Goal: Transaction & Acquisition: Purchase product/service

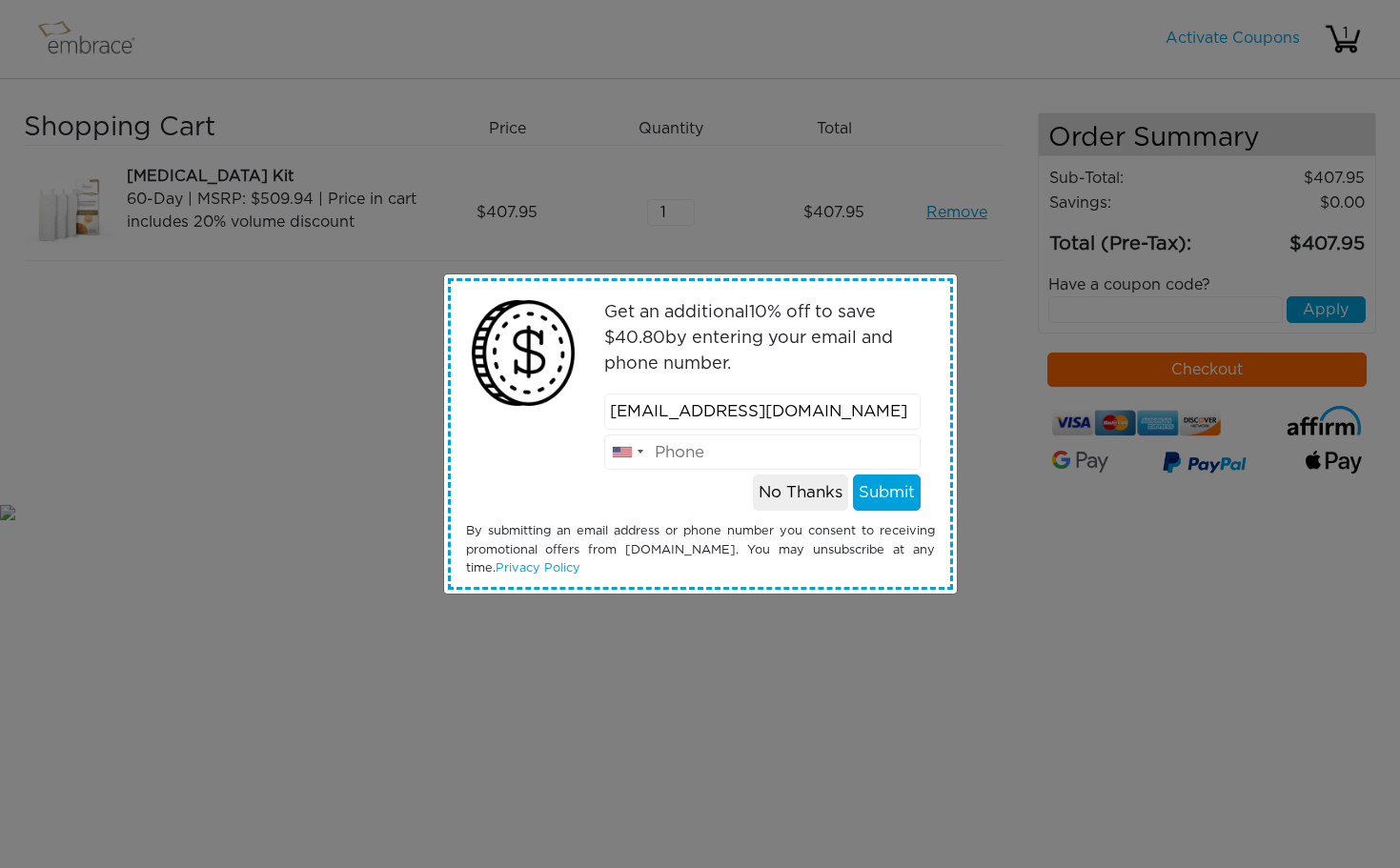
click at [660, 407] on input "[EMAIL_ADDRESS][DOMAIN_NAME]" at bounding box center [762, 411] width 316 height 36
type input "awale77ga22@gmail.com"
type input "8475586288"
click at [909, 491] on button "Submit" at bounding box center [887, 492] width 68 height 36
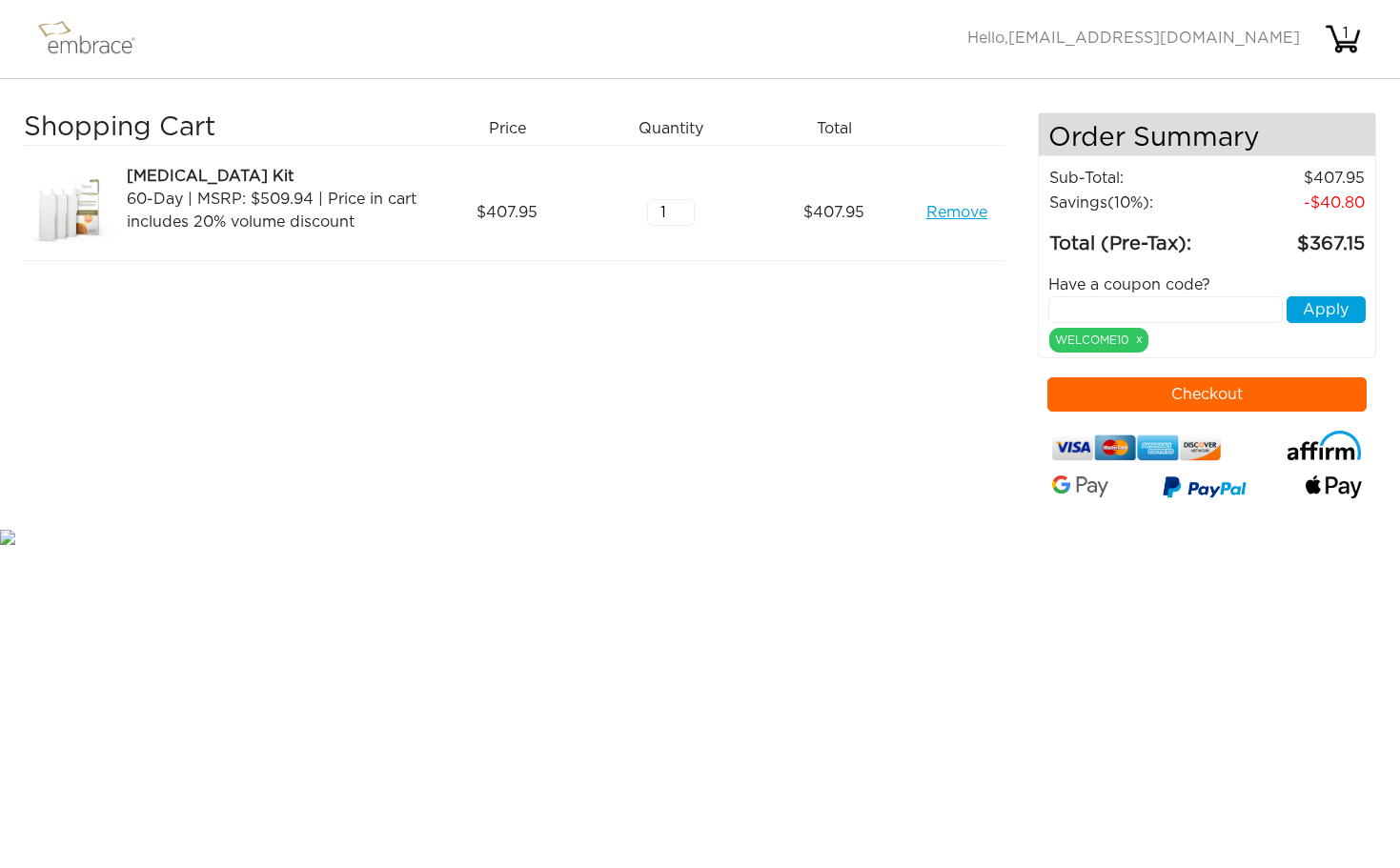
click at [1135, 310] on input "text" at bounding box center [1165, 310] width 234 height 26
type input "septembersteal"
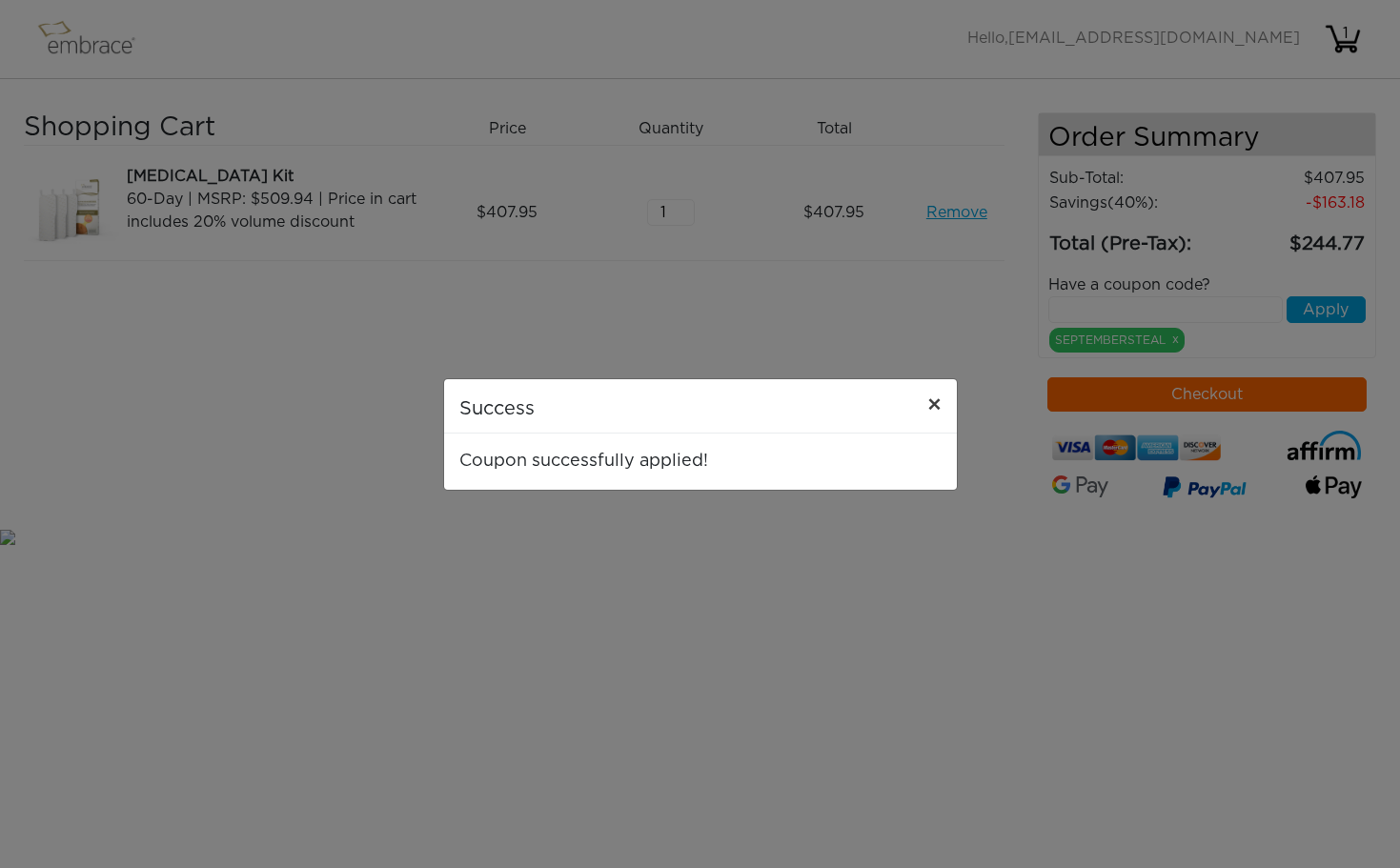
click at [939, 404] on span "×" at bounding box center [935, 406] width 15 height 23
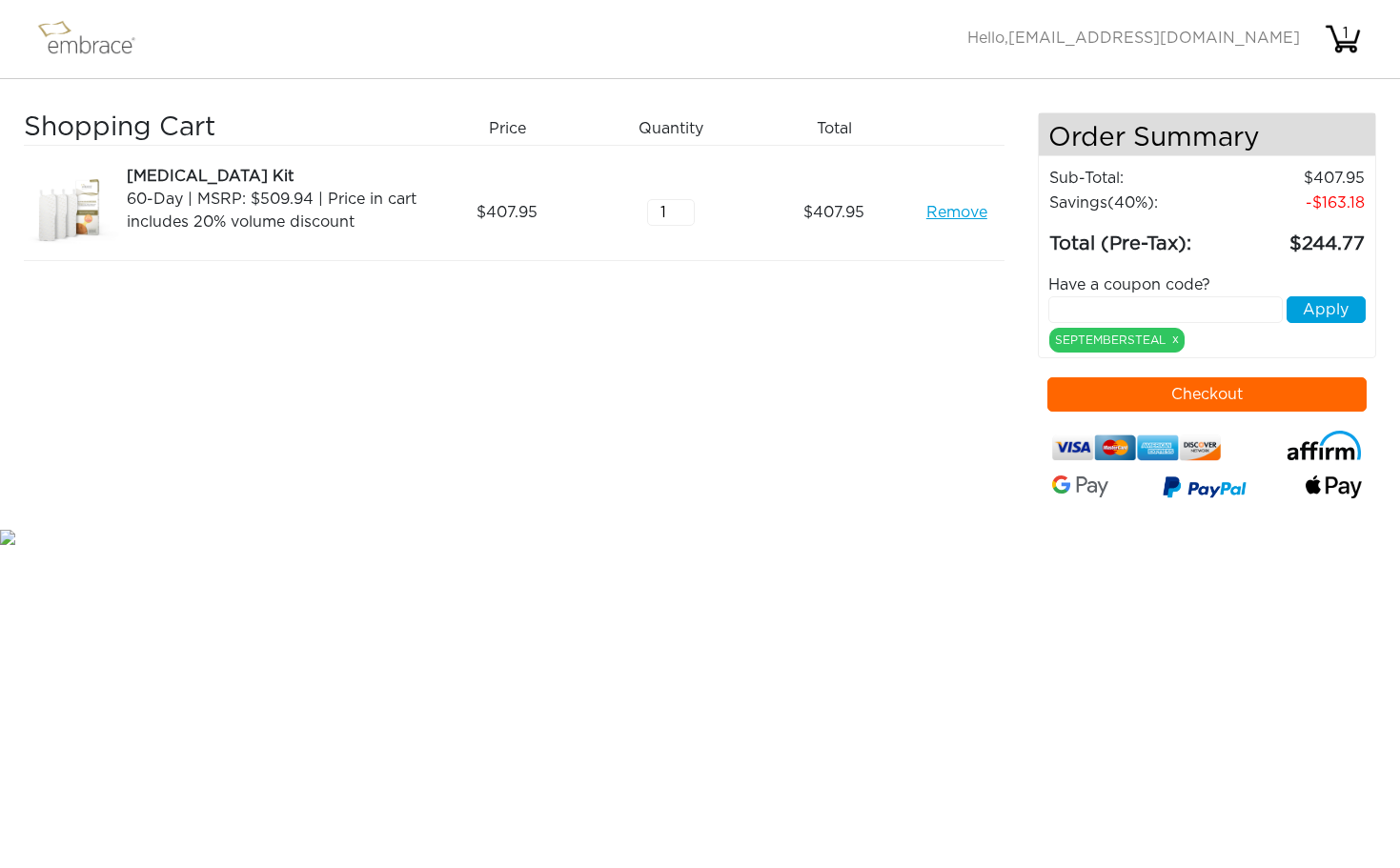
click at [1133, 399] on button "Checkout" at bounding box center [1207, 394] width 319 height 34
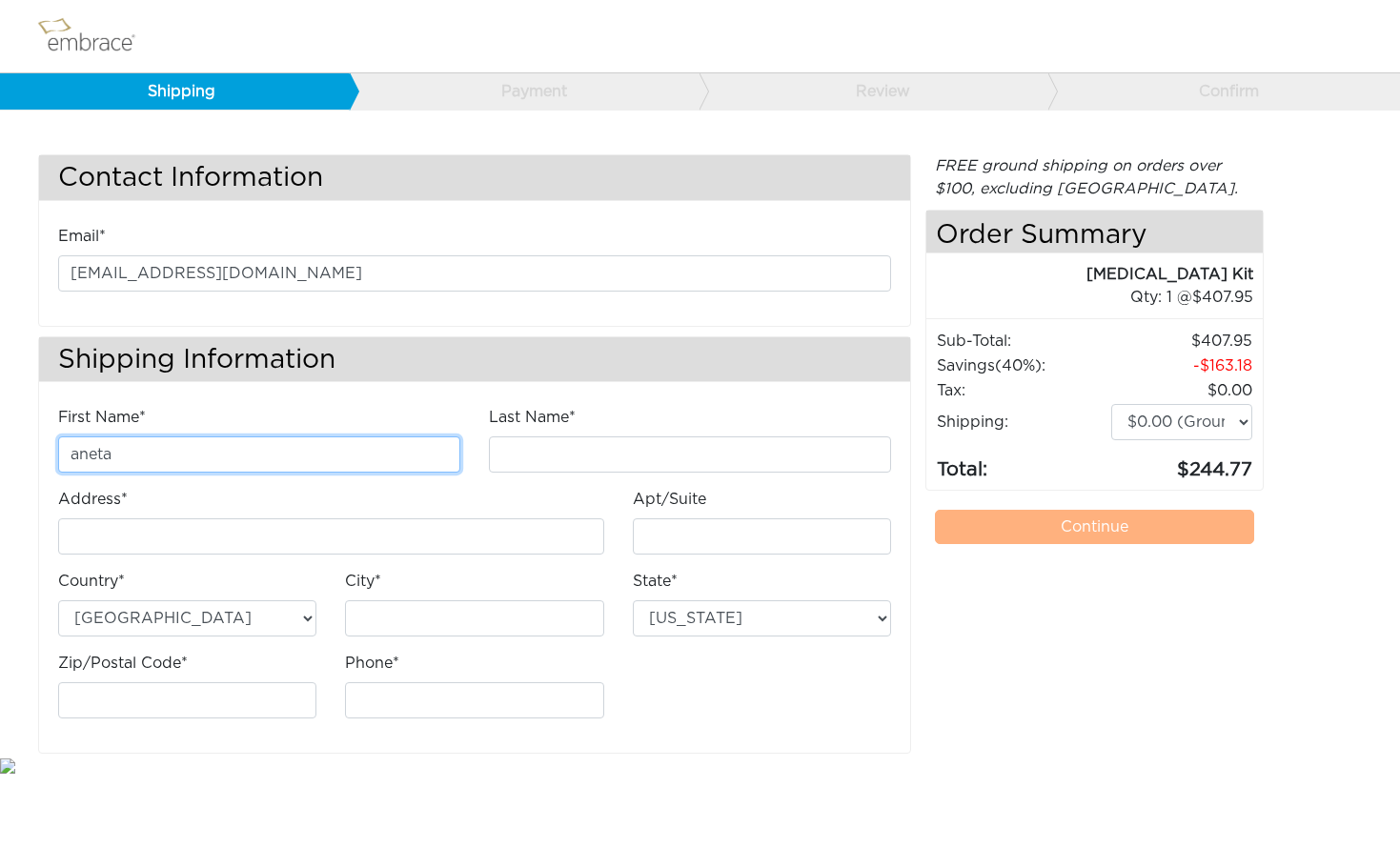
type input "aneta"
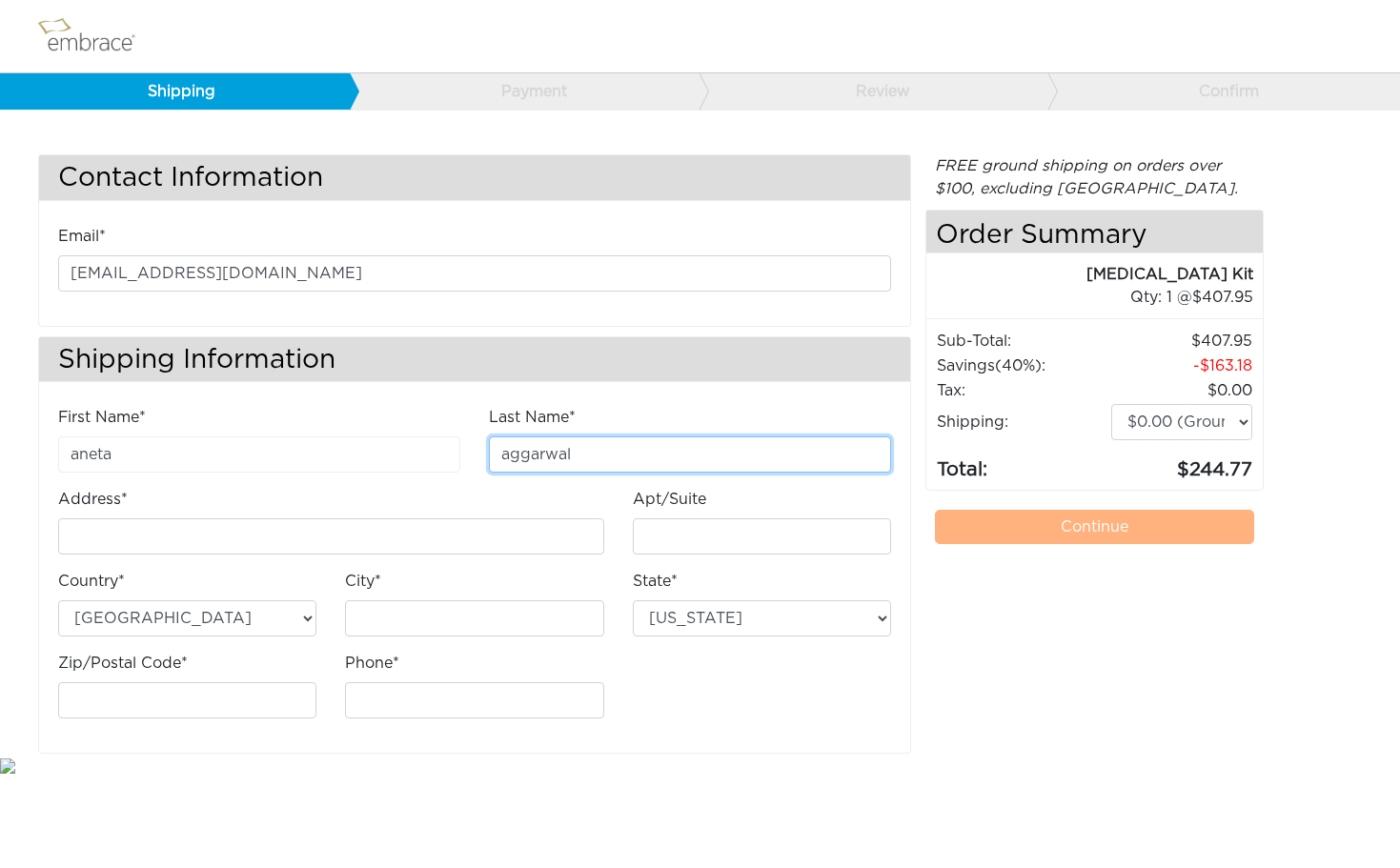
type input "aggarwal"
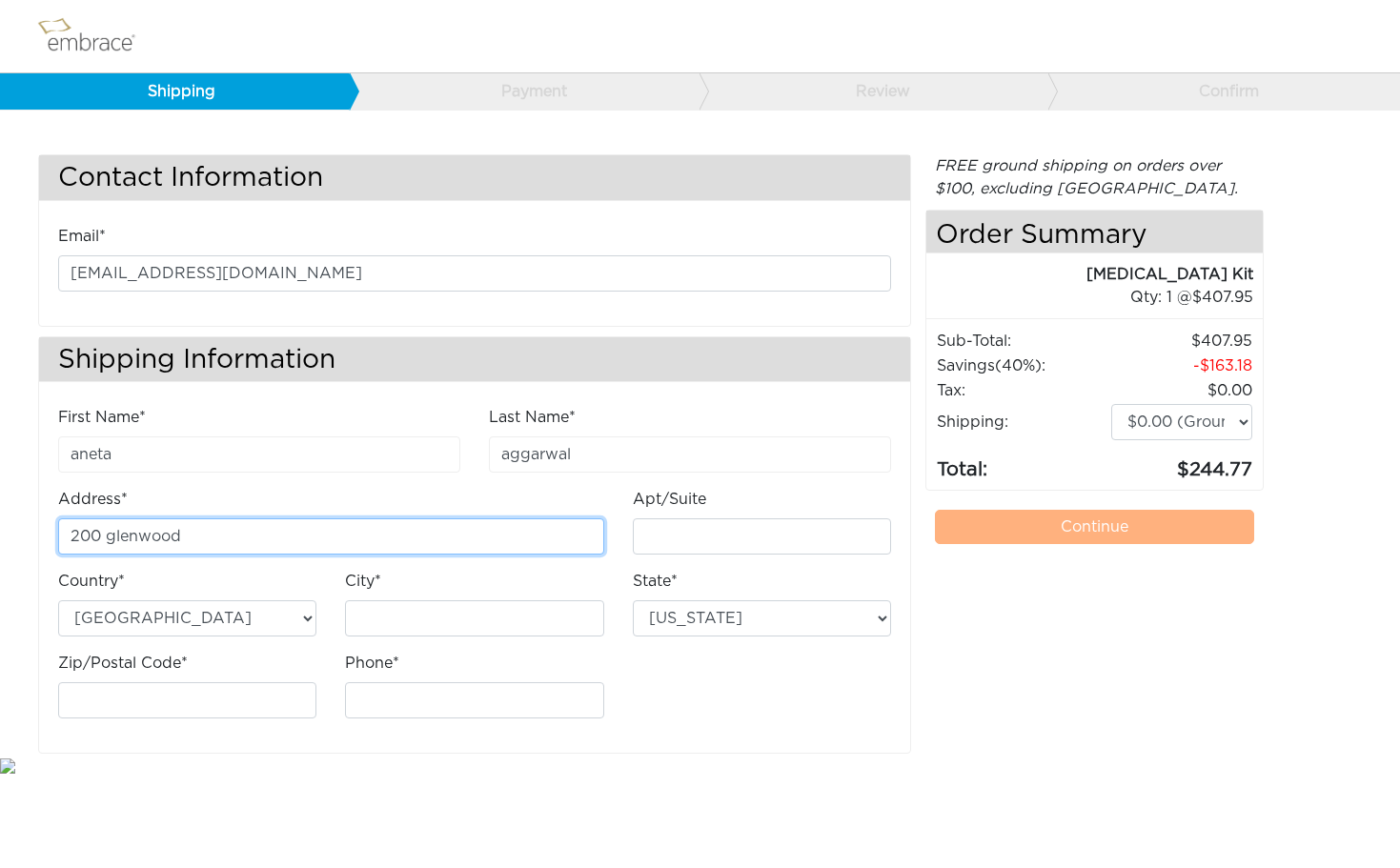
type input "200 glenwood"
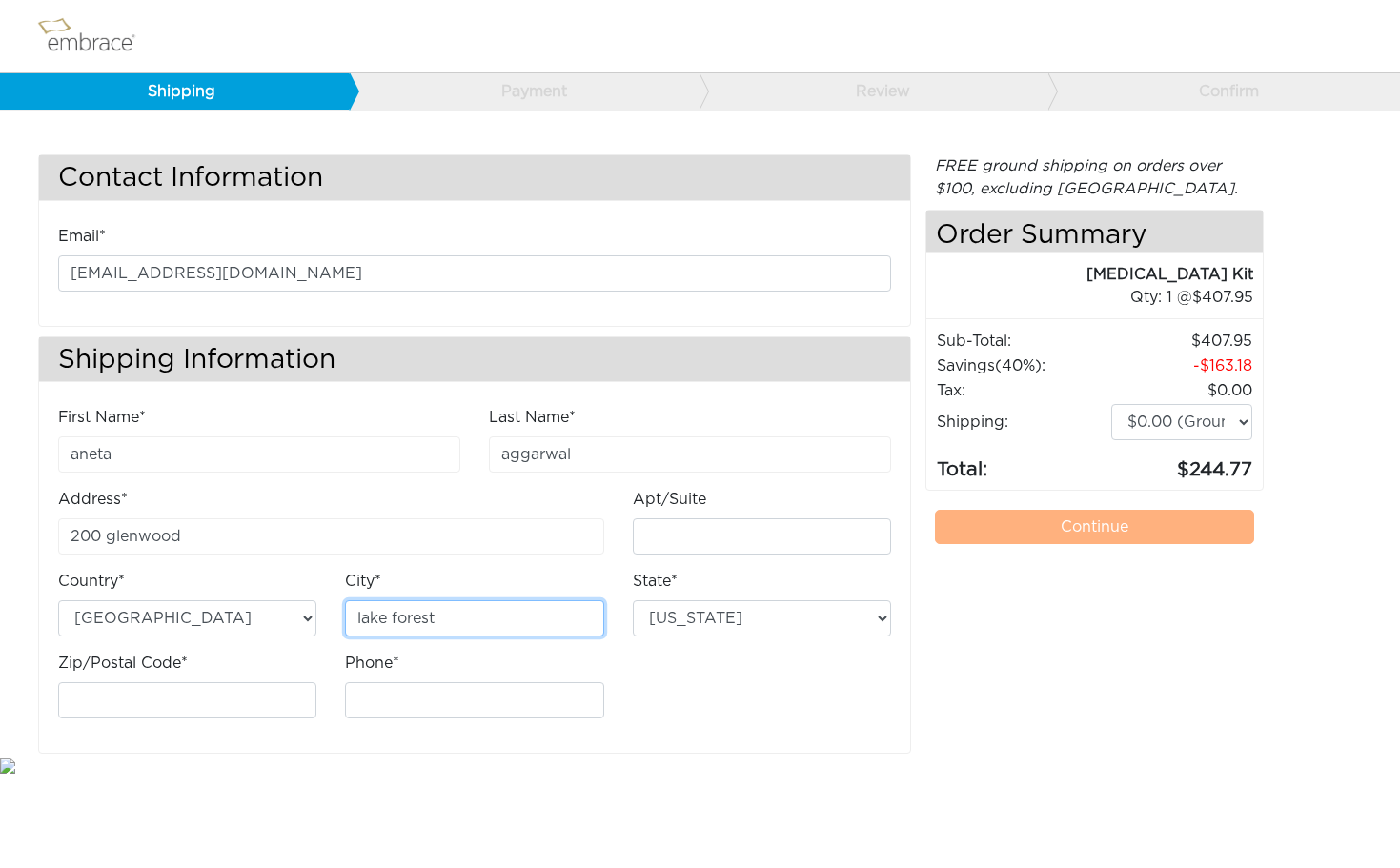
type input "lake forest"
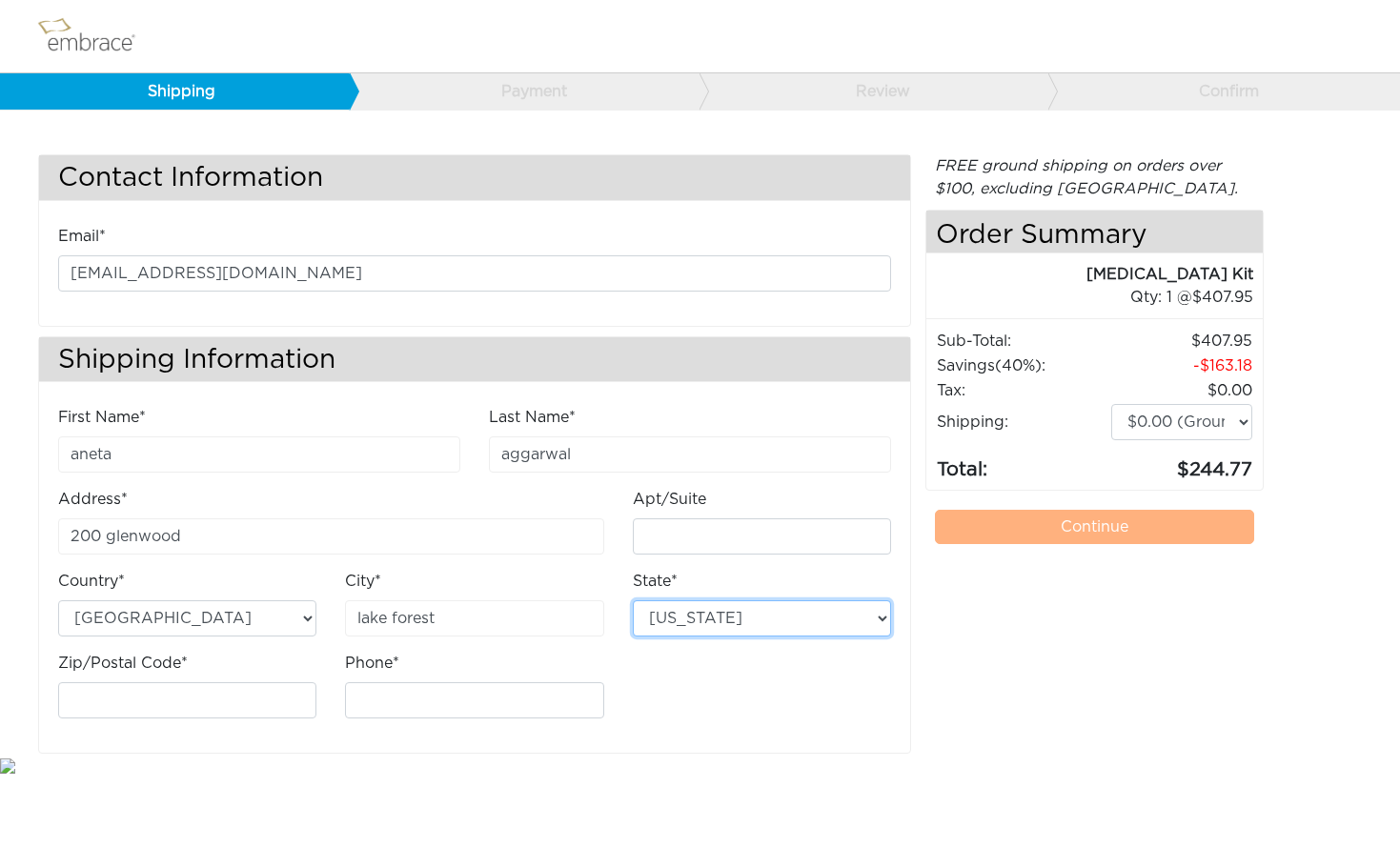
select select "IL"
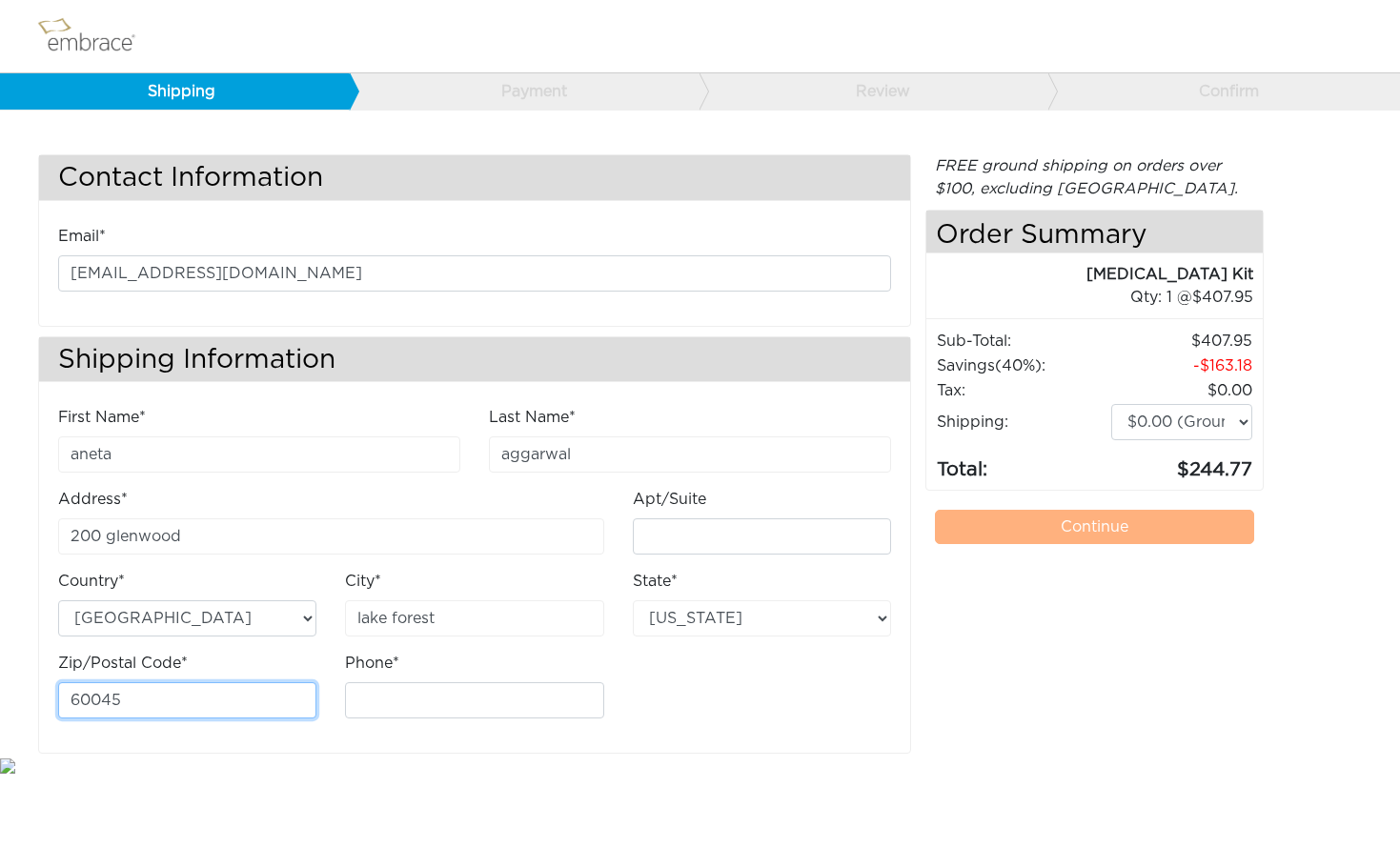
type input "60045"
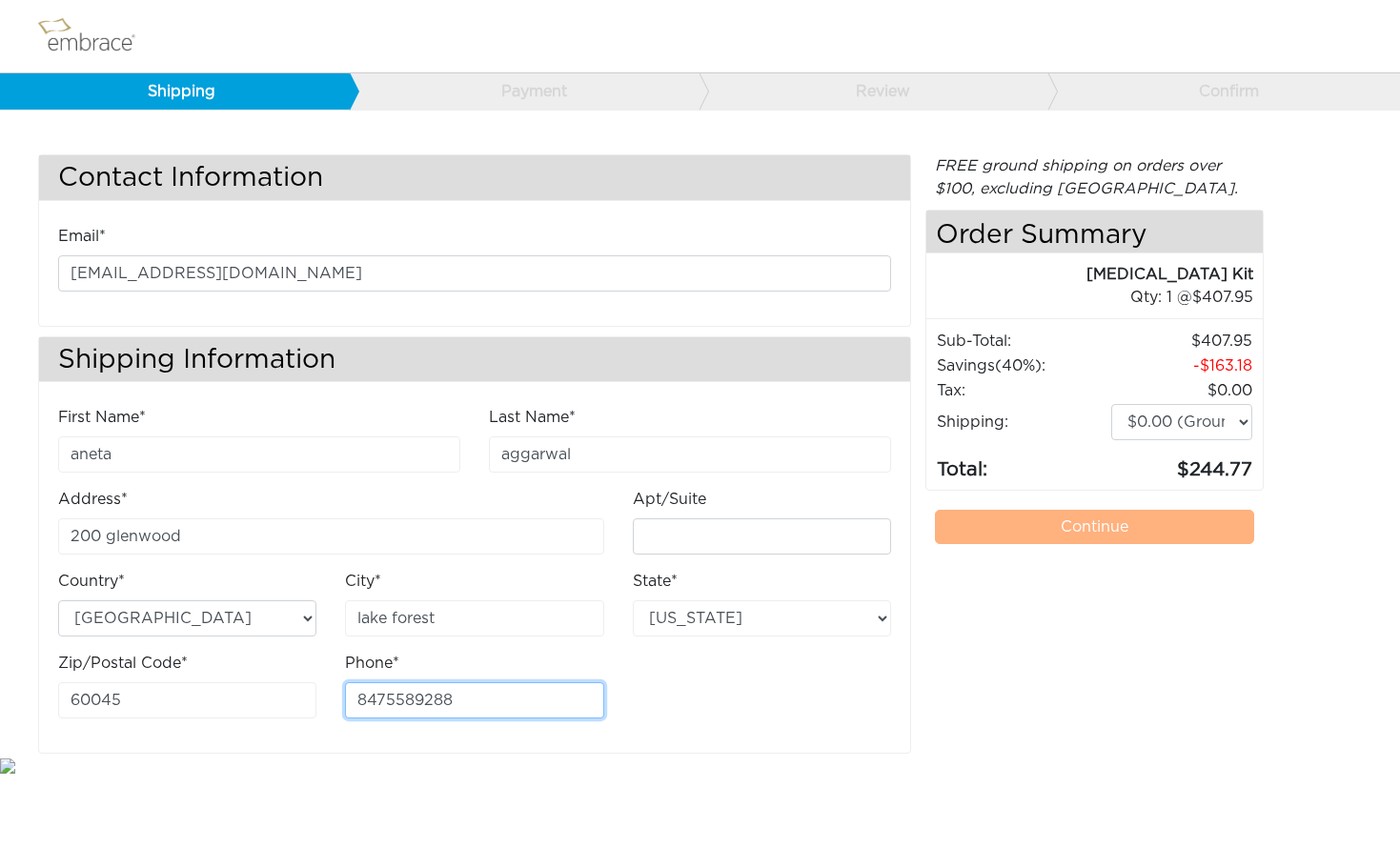
click at [426, 697] on input "8475589288" at bounding box center [474, 700] width 259 height 36
type input "8475586288"
click at [1069, 646] on div "FREE ground shipping on orders over $100, excluding Australia. Any applicable i…" at bounding box center [1094, 455] width 338 height 600
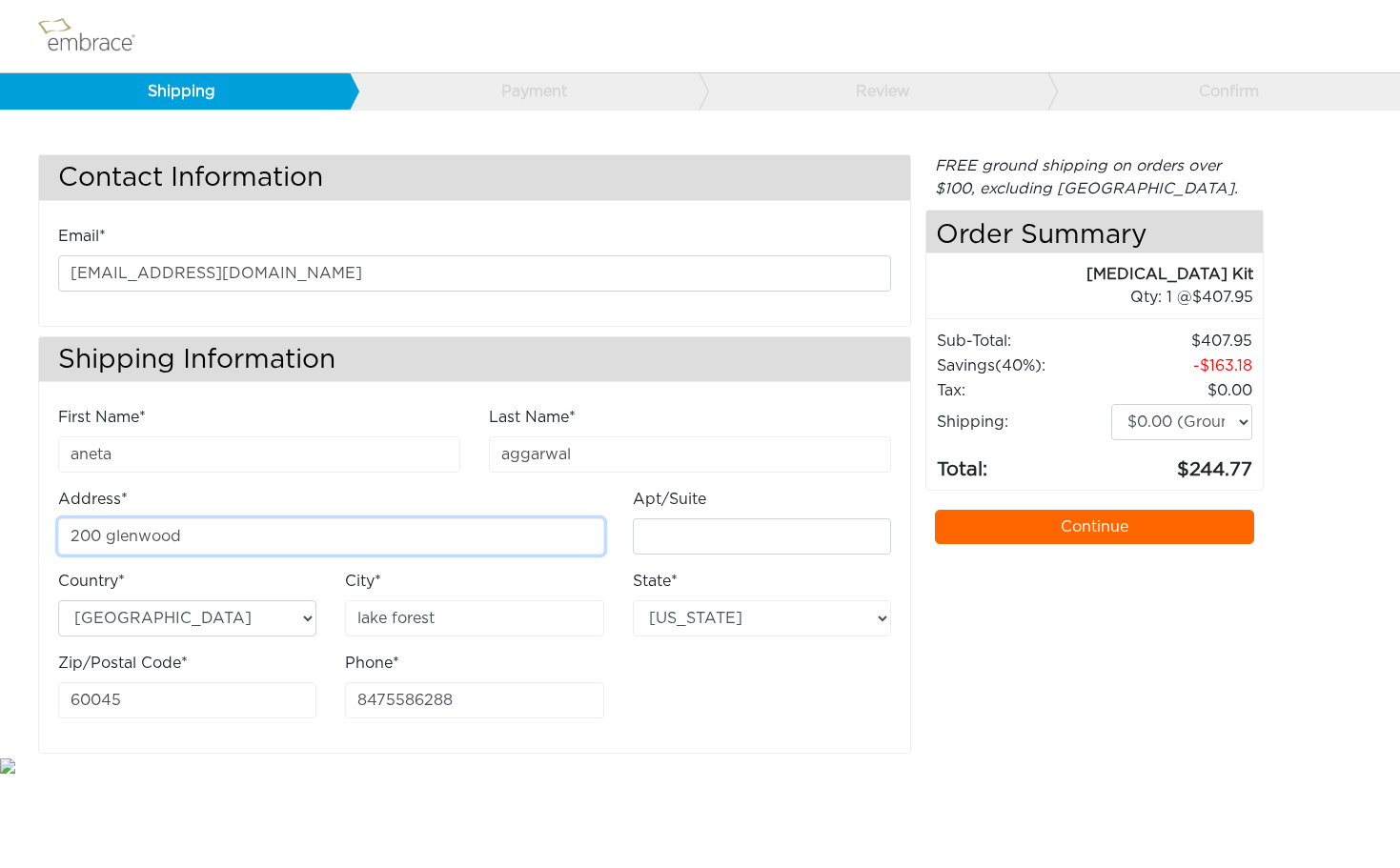
click at [433, 530] on input "200 glenwood" at bounding box center [330, 536] width 546 height 36
type input "[STREET_ADDRESS]"
click at [1114, 530] on link "Continue" at bounding box center [1094, 526] width 319 height 34
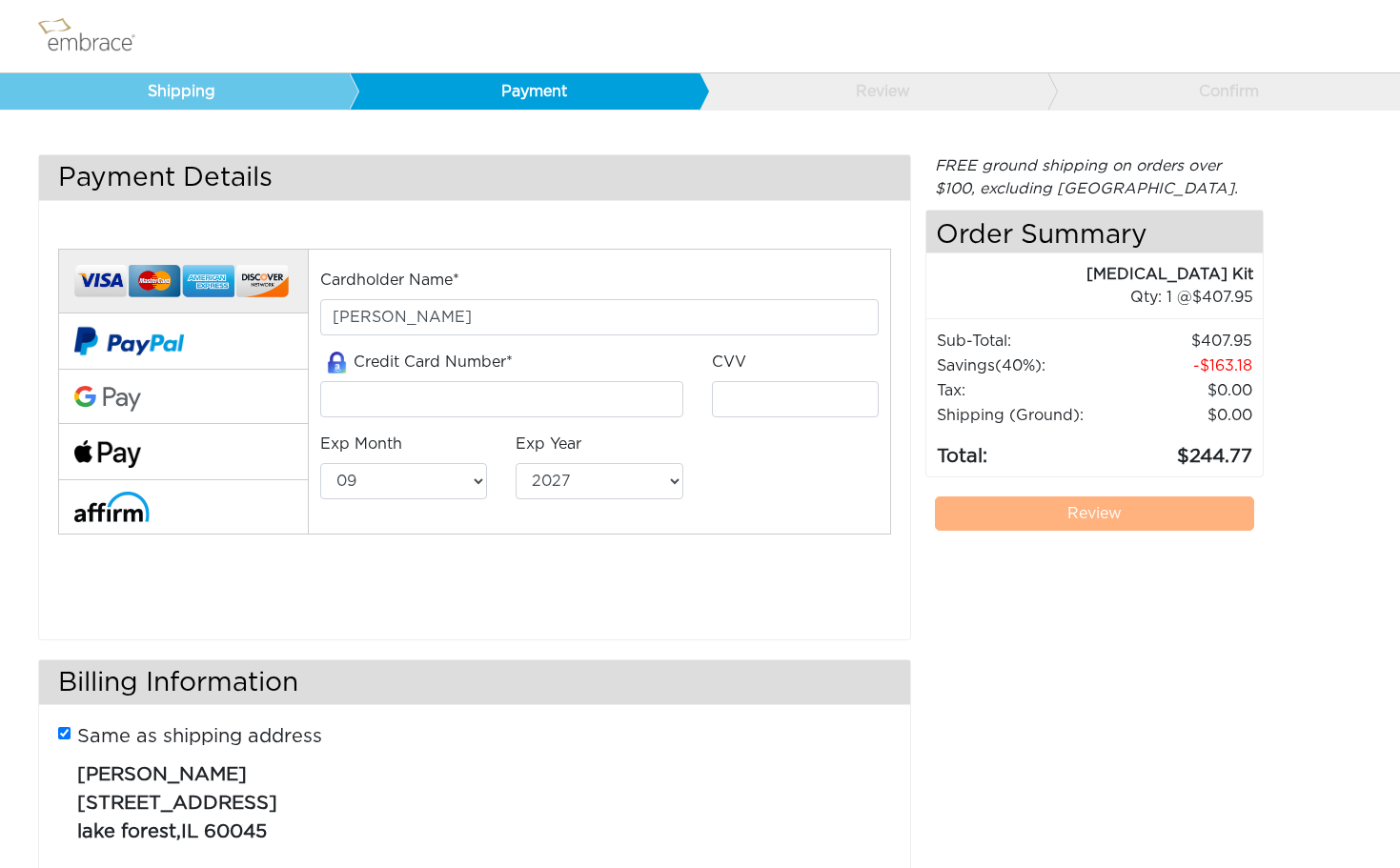
select select "9"
select select "2027"
click at [190, 345] on button at bounding box center [182, 341] width 250 height 56
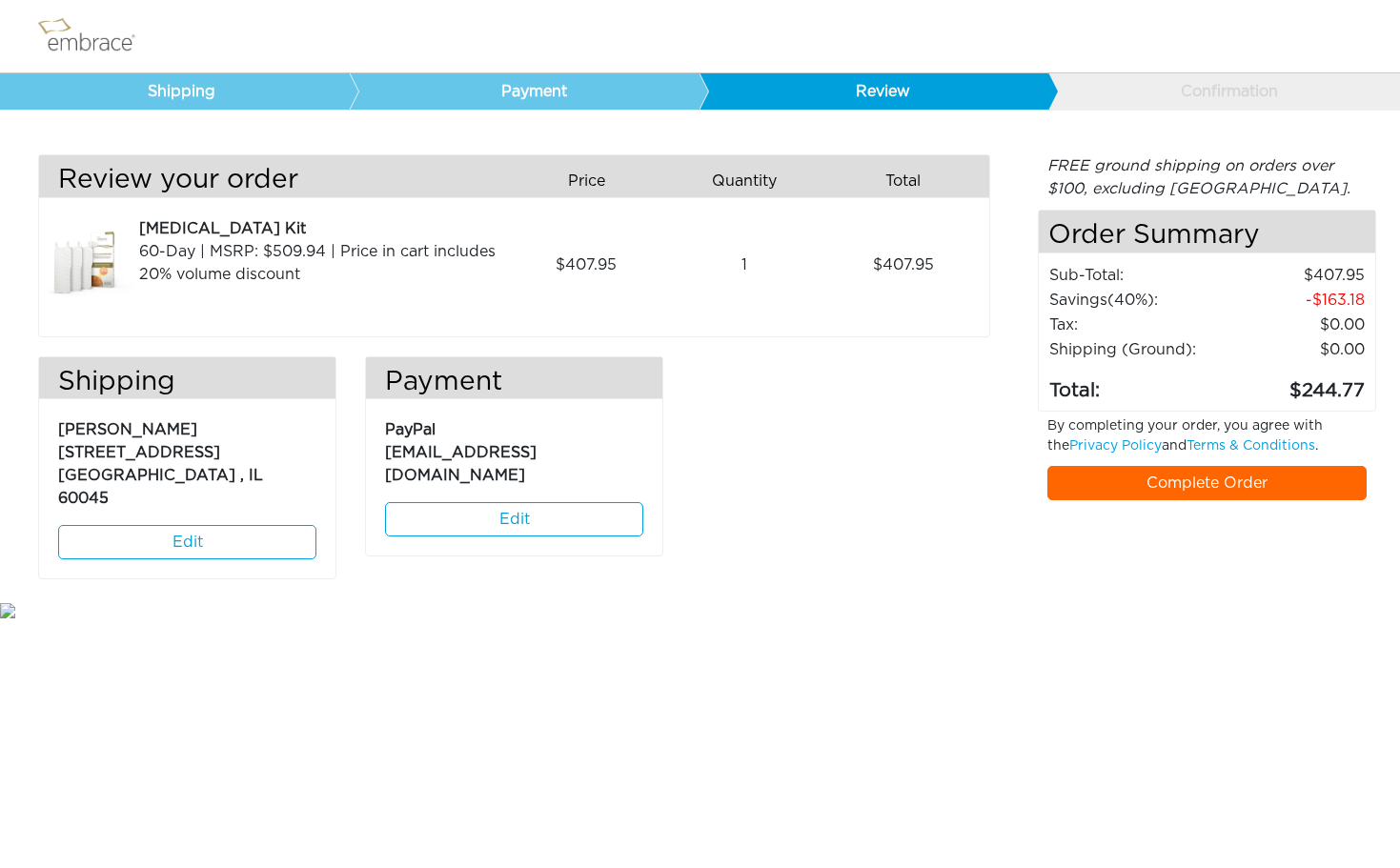
click at [1237, 483] on link "Complete Order" at bounding box center [1207, 483] width 319 height 34
